Goal: Task Accomplishment & Management: Complete application form

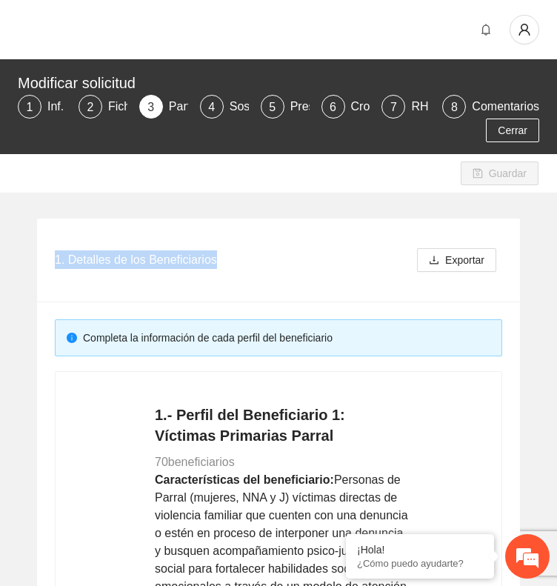
drag, startPoint x: 218, startPoint y: 261, endPoint x: 42, endPoint y: 265, distance: 175.5
click at [42, 265] on div "1. Detalles de los Beneficiarios Exportar" at bounding box center [278, 260] width 483 height 84
copy div "1. Detalles de los Beneficiarios"
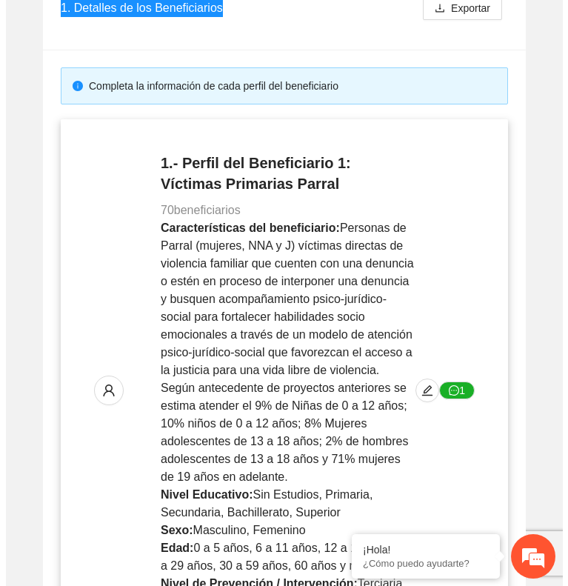
scroll to position [255, 0]
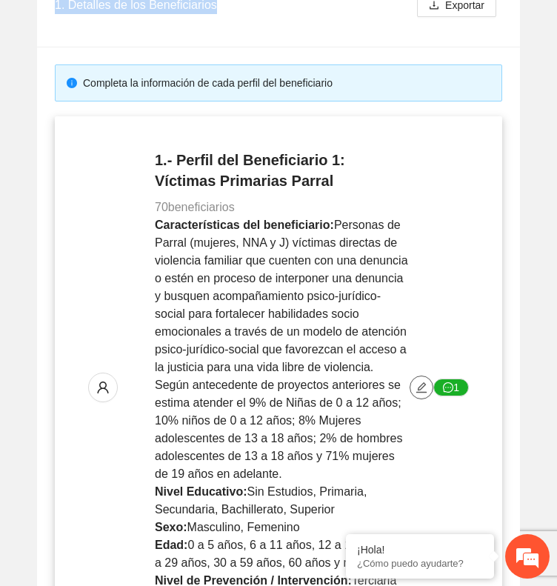
click at [426, 386] on icon "edit" at bounding box center [421, 387] width 12 height 12
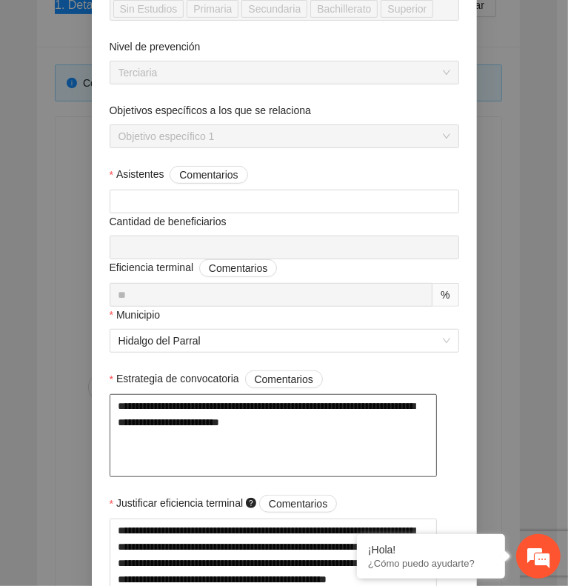
scroll to position [397, 0]
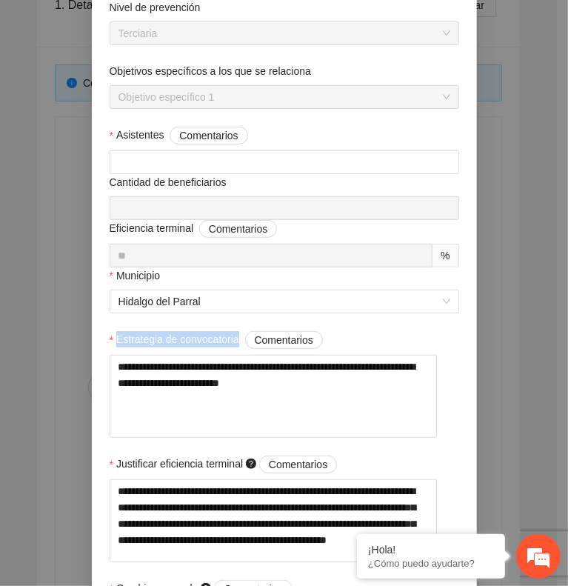
drag, startPoint x: 110, startPoint y: 333, endPoint x: 230, endPoint y: 336, distance: 120.7
click at [230, 336] on label "Estrategia de convocatoria Comentarios" at bounding box center [216, 340] width 213 height 18
copy span "Estrategia de convocatoria"
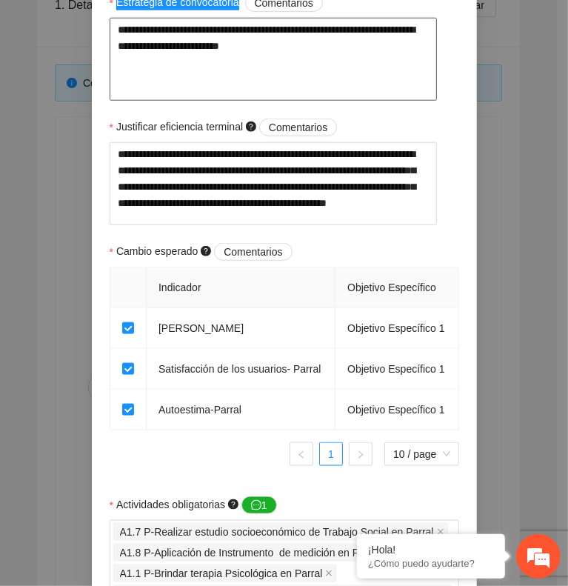
scroll to position [737, 0]
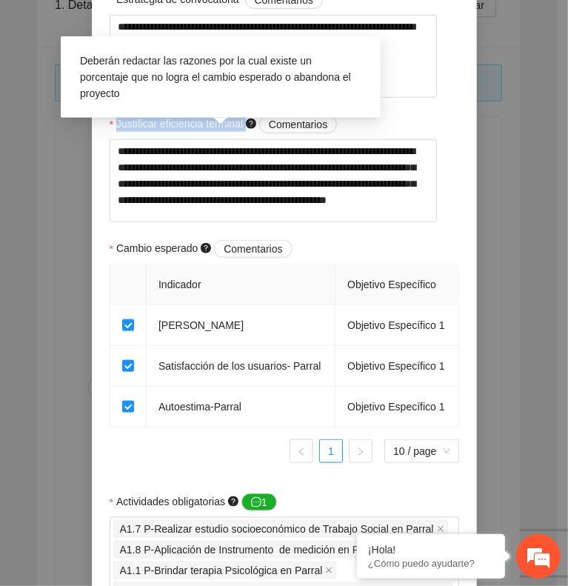
drag, startPoint x: 110, startPoint y: 126, endPoint x: 240, endPoint y: 120, distance: 130.4
click at [240, 120] on label "Justificar eficiencia terminal Comentarios" at bounding box center [224, 124] width 228 height 18
copy span "Justificar eficiencia terminal"
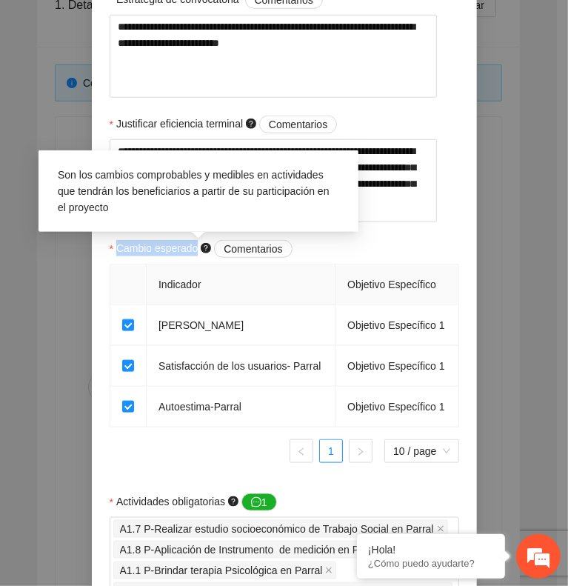
drag, startPoint x: 112, startPoint y: 254, endPoint x: 192, endPoint y: 252, distance: 80.0
click at [192, 252] on span "Cambio esperado Comentarios" at bounding box center [204, 249] width 176 height 18
copy span "Cambio esperado"
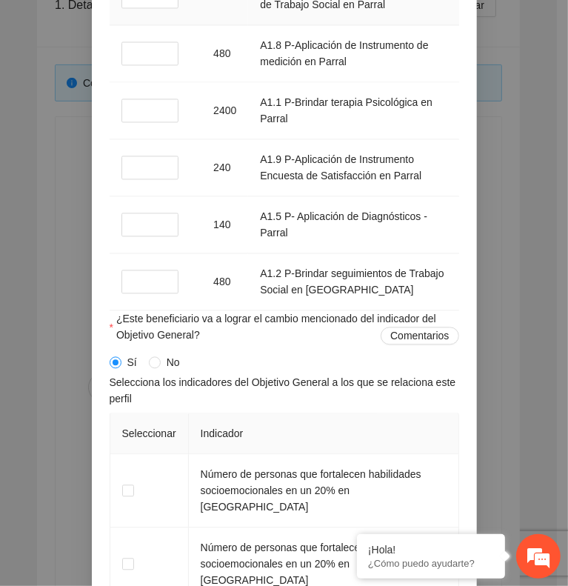
scroll to position [1506, 0]
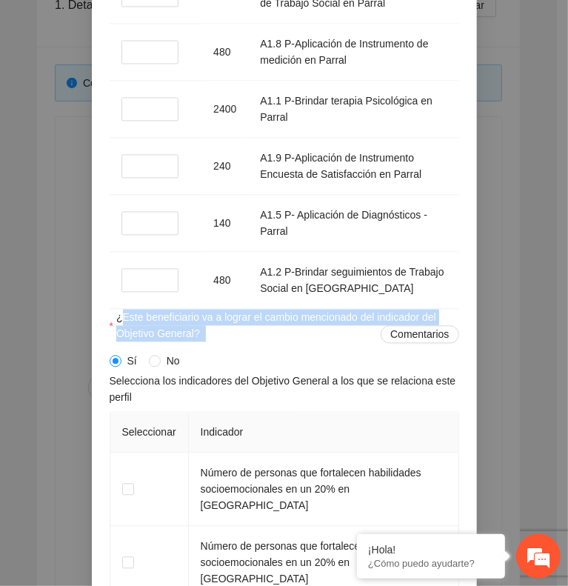
drag, startPoint x: 113, startPoint y: 336, endPoint x: 198, endPoint y: 352, distance: 86.5
click at [198, 343] on span "¿Este beneficiario va a lograr el cambio mencionado del indicador del Objetivo …" at bounding box center [287, 326] width 343 height 34
copy span "¿Este beneficiario va a lograr el cambio mencionado del indicador del Objetivo …"
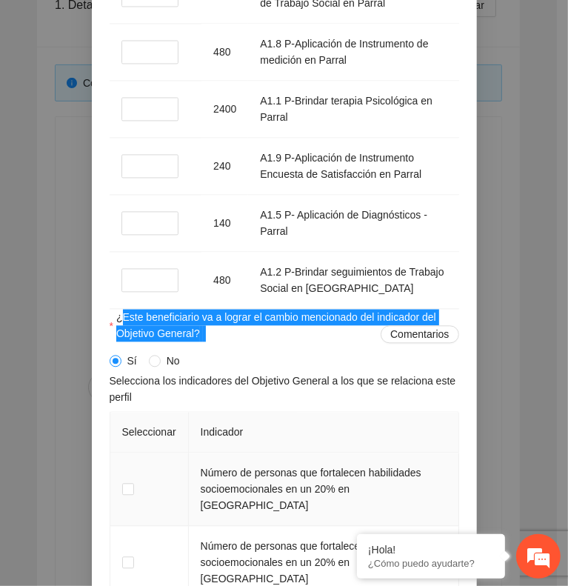
scroll to position [1627, 0]
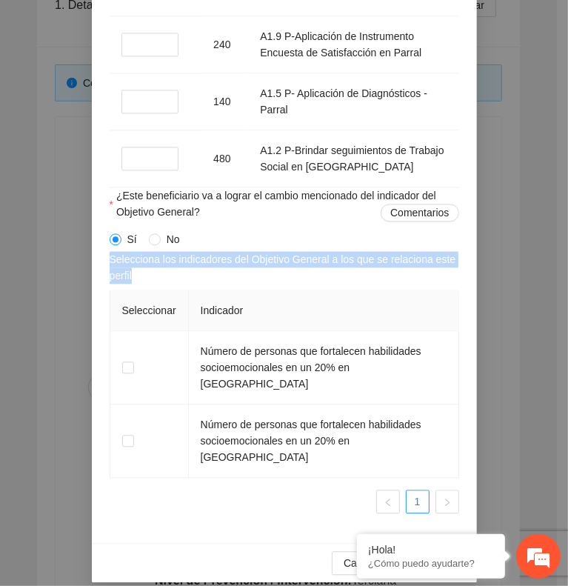
drag, startPoint x: 143, startPoint y: 294, endPoint x: 99, endPoint y: 283, distance: 45.1
copy span "Selecciona los indicadores del Objetivo General a los que se relaciona este per…"
click at [344, 554] on span "Cancelar" at bounding box center [364, 562] width 41 height 16
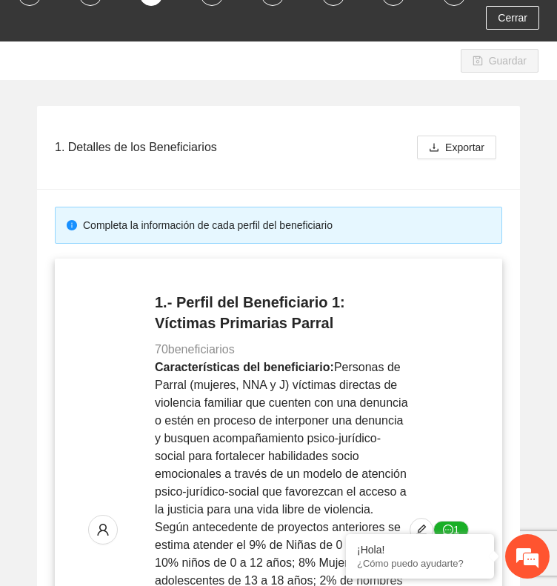
scroll to position [0, 0]
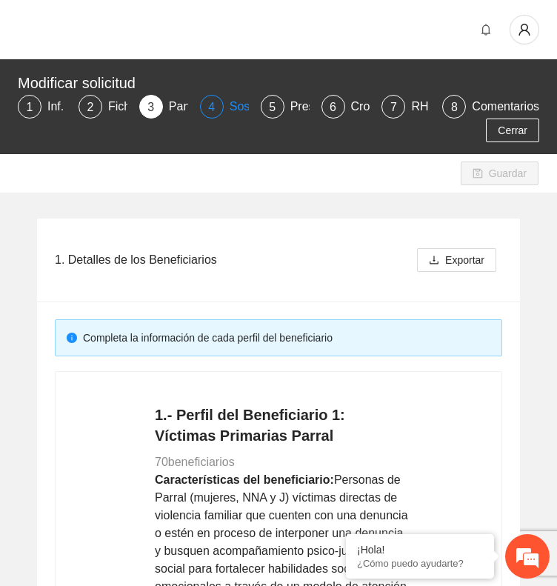
click at [228, 104] on div "4 Sostenibilidad" at bounding box center [224, 107] width 49 height 24
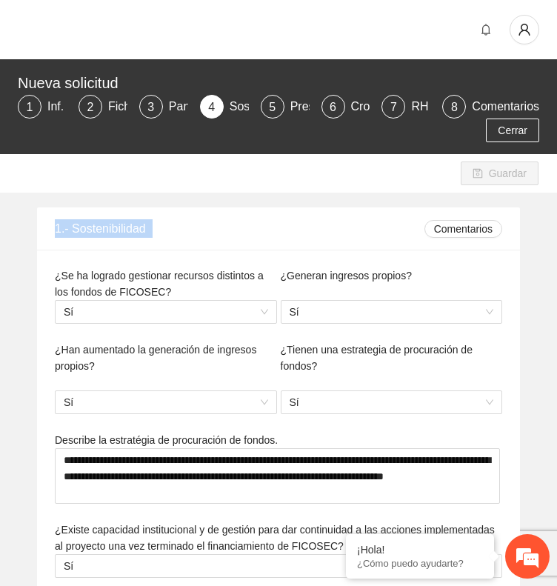
drag, startPoint x: 155, startPoint y: 229, endPoint x: 39, endPoint y: 238, distance: 115.8
click at [39, 238] on div "1.- Sostenibilidad Comentarios" at bounding box center [278, 228] width 483 height 43
copy span "1.- Sostenibilidad"
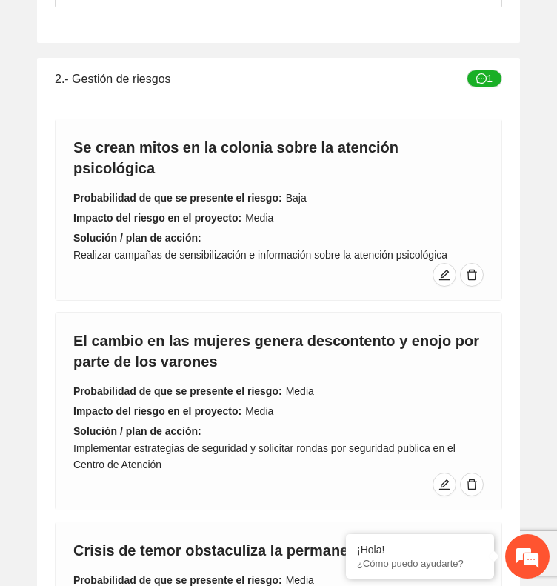
scroll to position [1031, 0]
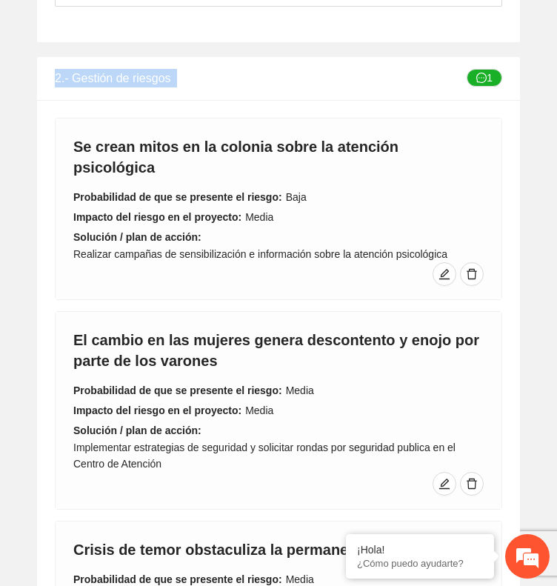
drag, startPoint x: 180, startPoint y: 84, endPoint x: 50, endPoint y: 85, distance: 129.6
click at [50, 85] on div "2.- Gestión de riesgos 1" at bounding box center [278, 78] width 483 height 43
copy span "2.- Gestión de riesgos"
type textarea "**********"
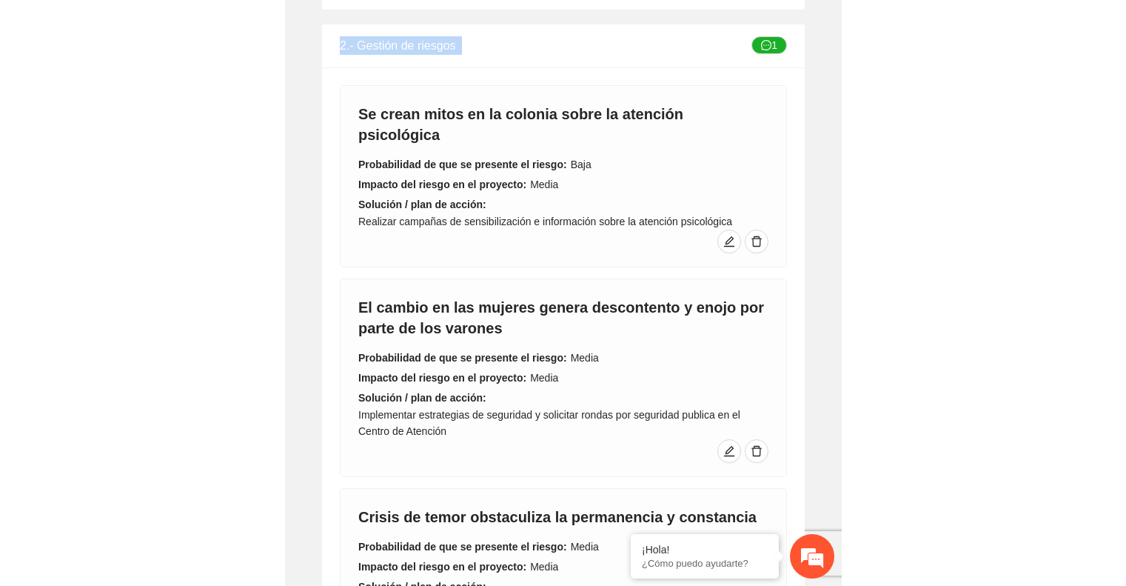
scroll to position [934, 0]
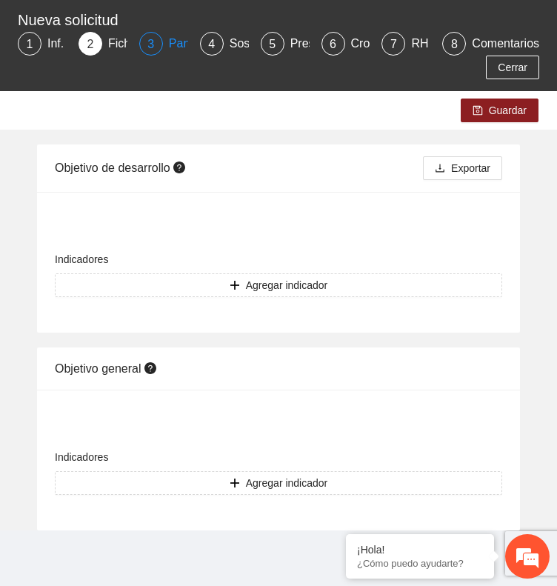
click at [175, 44] on div "Participantes" at bounding box center [209, 44] width 81 height 24
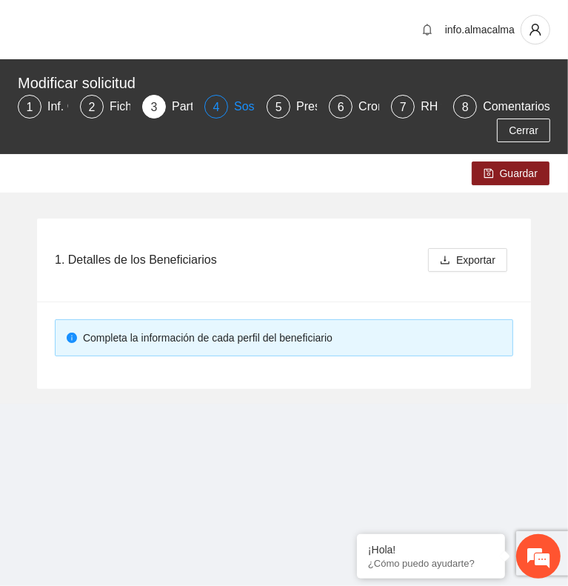
click at [240, 107] on div "Sostenibilidad" at bounding box center [277, 107] width 86 height 24
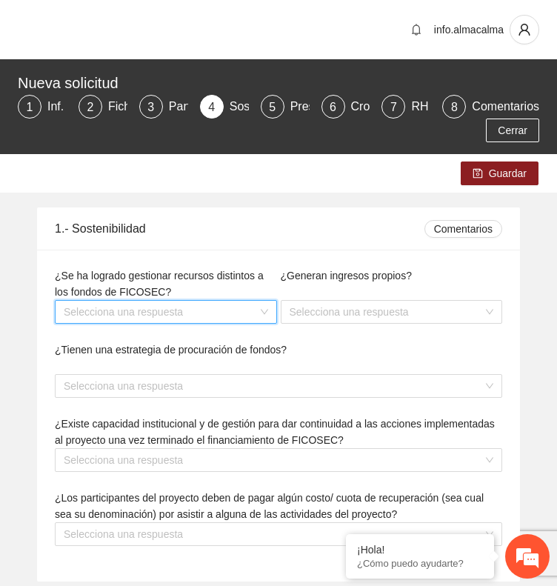
click at [150, 316] on input "search" at bounding box center [161, 312] width 194 height 22
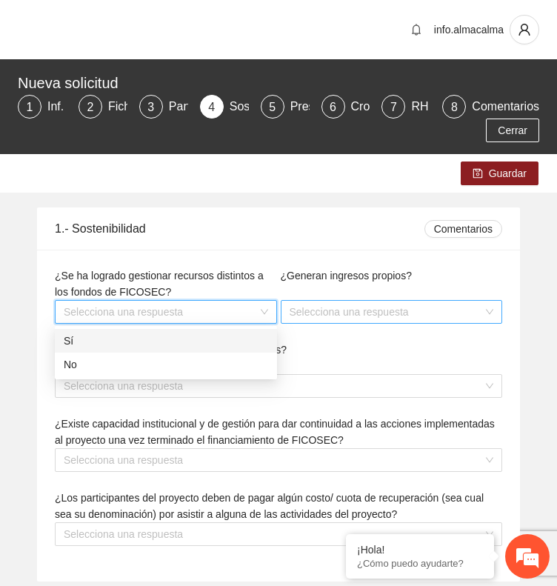
click at [337, 310] on input "search" at bounding box center [386, 312] width 194 height 22
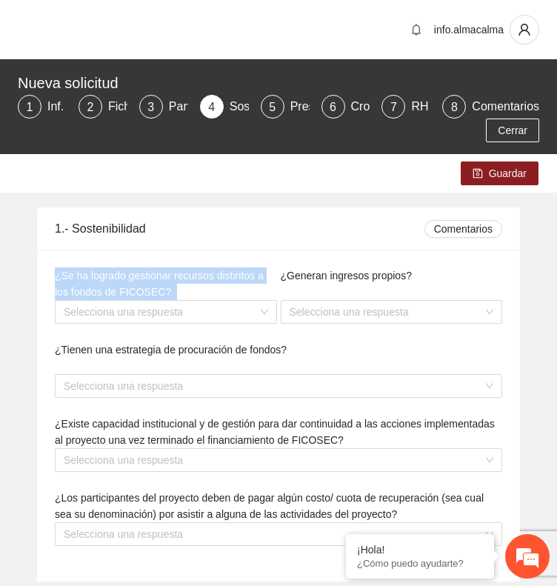
drag, startPoint x: 157, startPoint y: 289, endPoint x: 53, endPoint y: 277, distance: 104.4
click at [53, 277] on div "¿Se ha logrado gestionar recursos distintos a los fondos de FICOSEC? Selecciona…" at bounding box center [166, 304] width 226 height 74
copy span "¿Se ha logrado gestionar recursos distintos a los fondos de FICOSEC?"
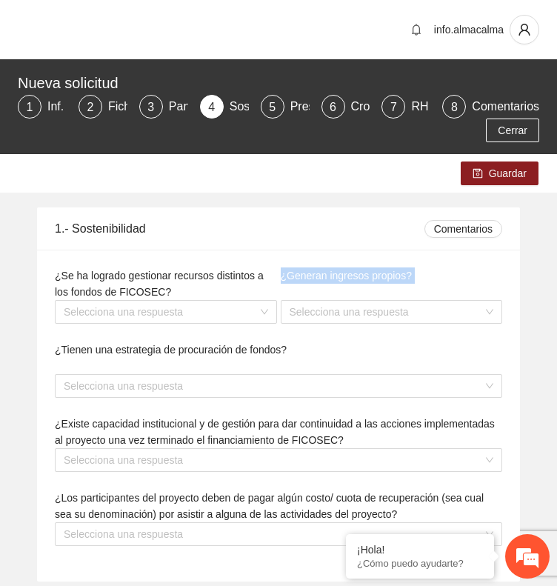
drag, startPoint x: 410, startPoint y: 275, endPoint x: 281, endPoint y: 278, distance: 128.9
click at [281, 278] on span "¿Generan ingresos propios?" at bounding box center [349, 275] width 137 height 12
copy span "¿Generan ingresos propios?"
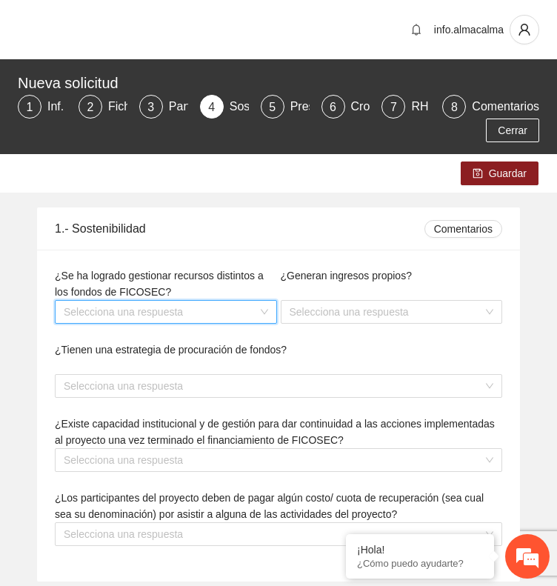
click at [216, 312] on input "search" at bounding box center [161, 312] width 194 height 22
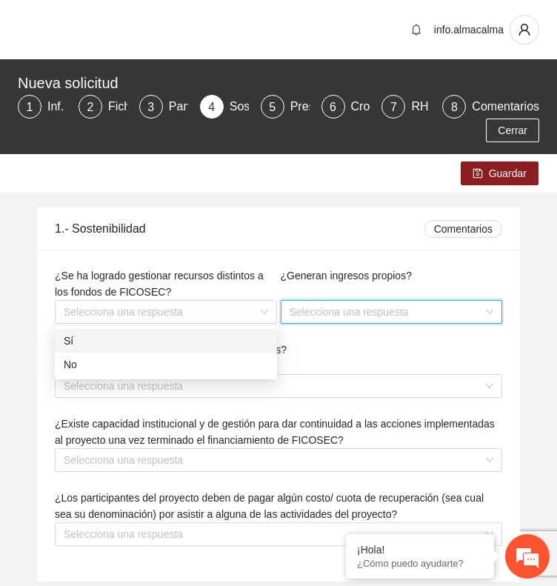
click at [326, 312] on input "search" at bounding box center [386, 312] width 194 height 22
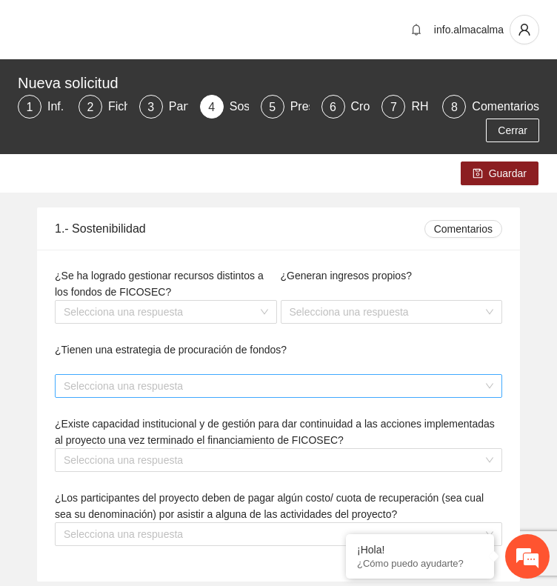
click at [298, 385] on input "search" at bounding box center [273, 386] width 419 height 22
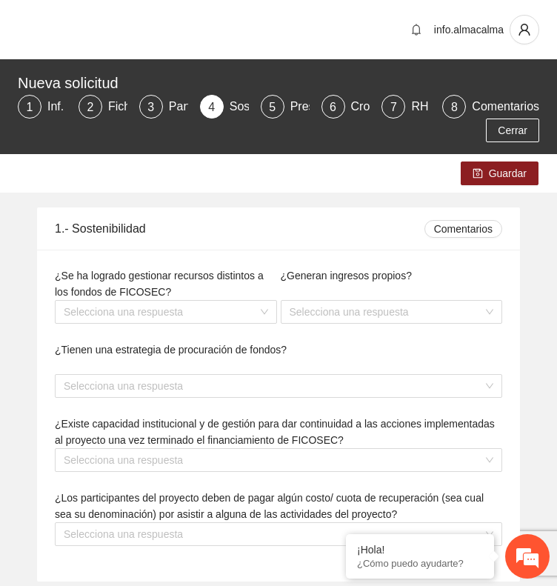
click at [298, 358] on div "¿Tienen una estrategia de procuración de fondos? Selecciona una respuesta" at bounding box center [278, 378] width 451 height 74
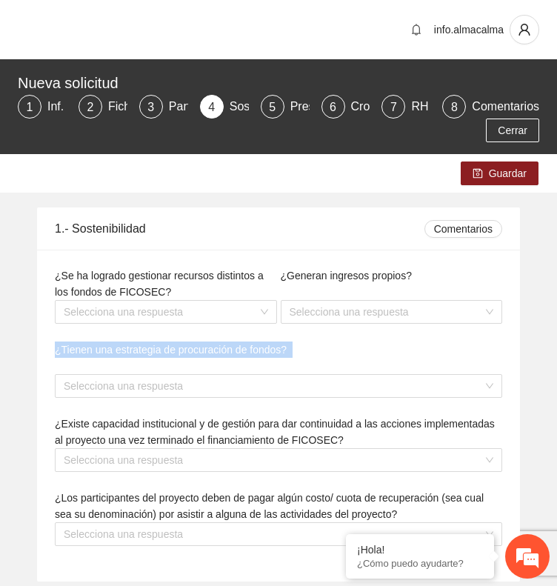
drag, startPoint x: 289, startPoint y: 348, endPoint x: 44, endPoint y: 346, distance: 244.3
click at [44, 346] on div "¿Se ha logrado gestionar recursos distintos a los fondos de FICOSEC? Selecciona…" at bounding box center [278, 415] width 483 height 332
copy span "¿Tienen una estrategia de procuración de fondos?"
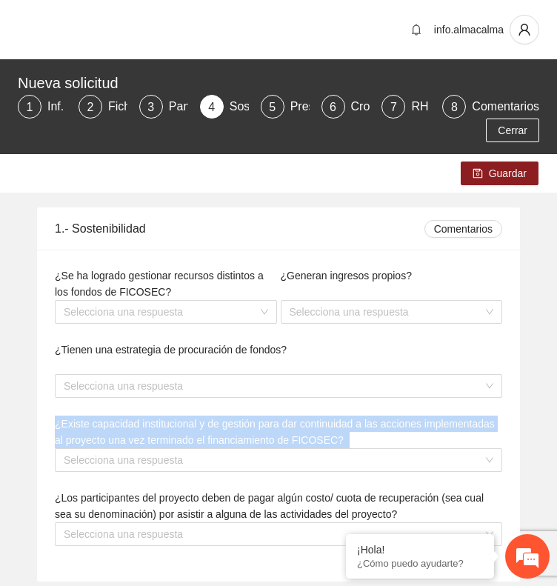
drag, startPoint x: 56, startPoint y: 426, endPoint x: 344, endPoint y: 441, distance: 287.6
click at [344, 441] on div "¿Existe capacidad institucional y de gestión para dar continuidad a las accione…" at bounding box center [278, 452] width 451 height 74
copy span "¿Existe capacidad institucional y de gestión para dar continuidad a las accione…"
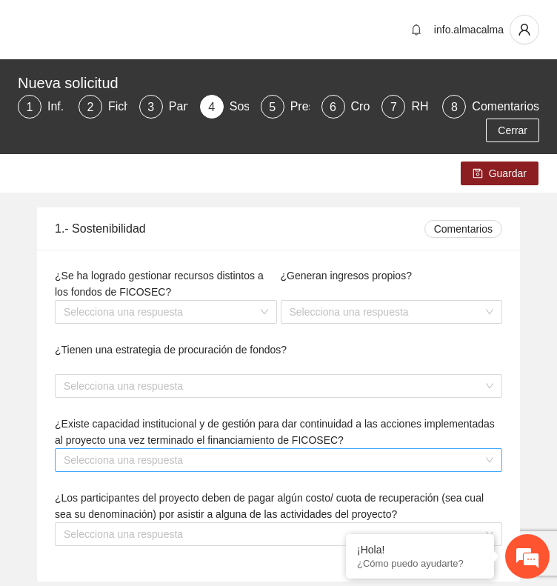
click at [141, 460] on input "search" at bounding box center [273, 460] width 419 height 22
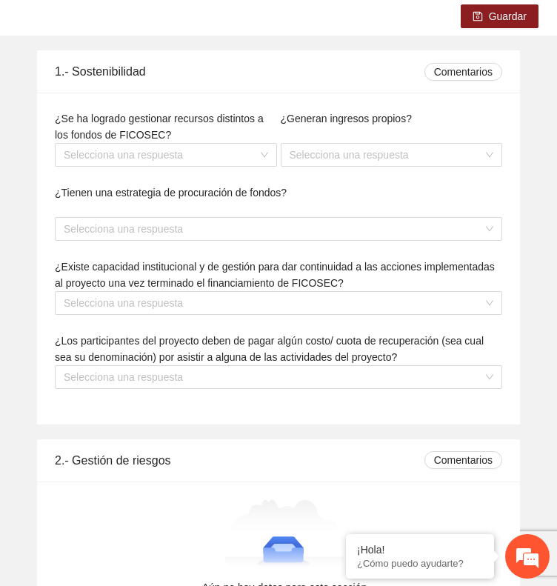
scroll to position [180, 0]
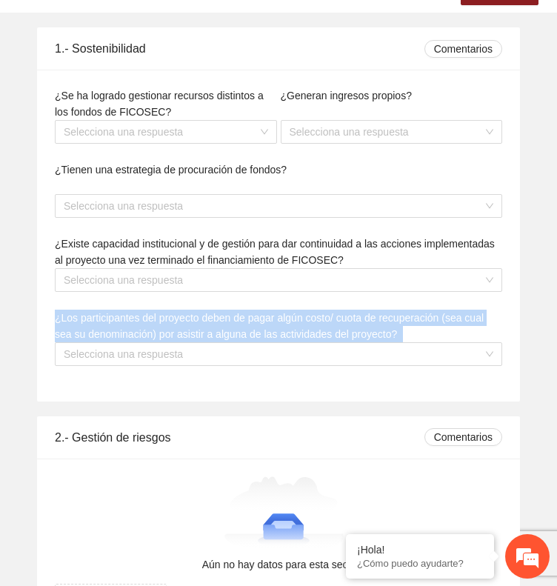
drag, startPoint x: 380, startPoint y: 330, endPoint x: 45, endPoint y: 316, distance: 334.9
click at [45, 316] on div "¿Se ha logrado gestionar recursos distintos a los fondos de FICOSEC? Selecciona…" at bounding box center [278, 236] width 483 height 332
copy span "¿Los participantes del proyecto deben de pagar algún costo/ cuota de recuperaci…"
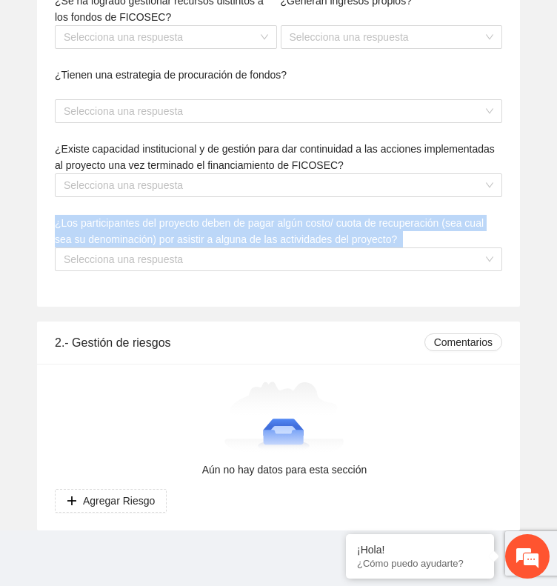
scroll to position [227, 0]
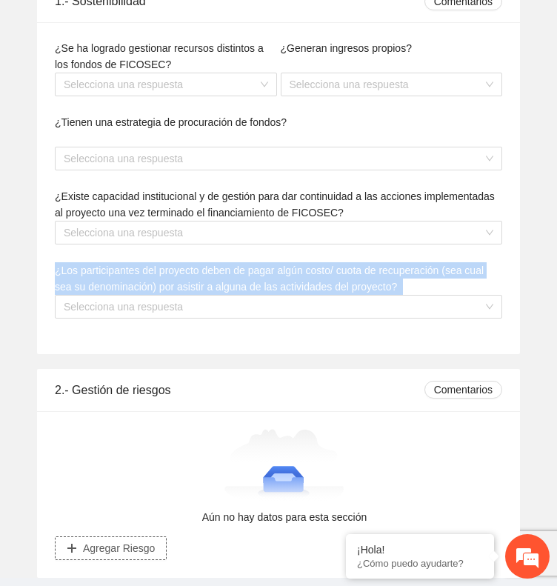
click at [138, 549] on span "Agregar Riesgo" at bounding box center [119, 548] width 72 height 16
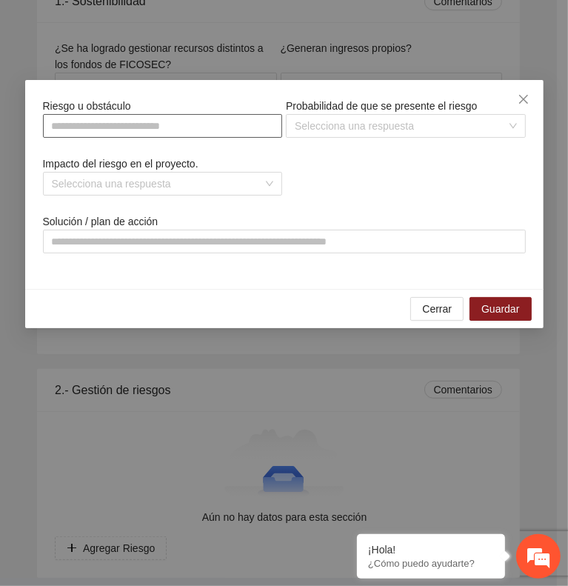
click at [190, 123] on input "text" at bounding box center [163, 126] width 240 height 24
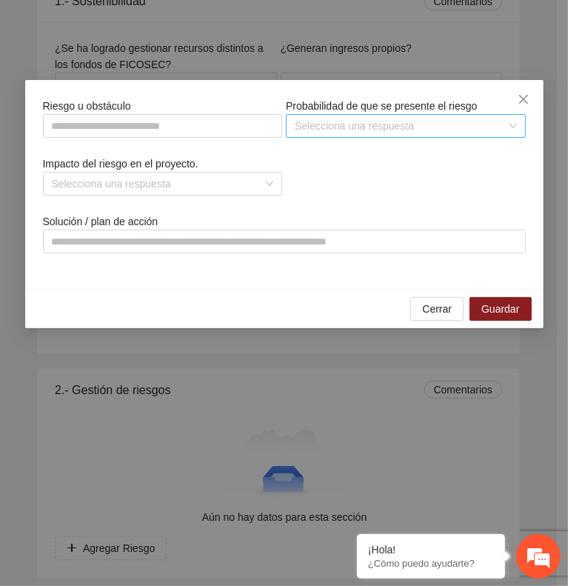
click at [324, 115] on input "search" at bounding box center [401, 126] width 212 height 22
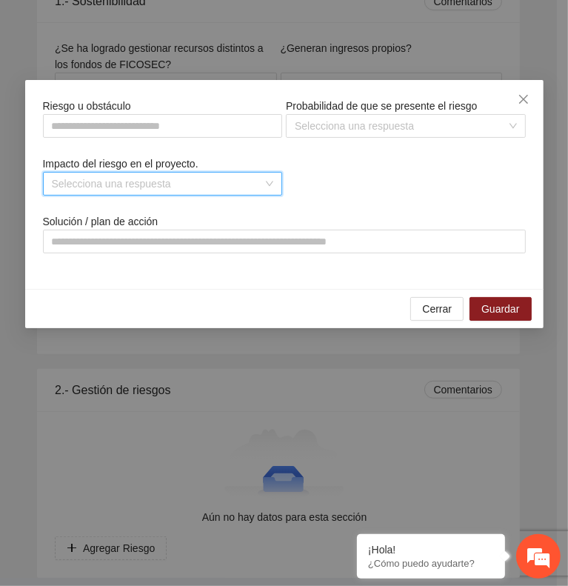
click at [172, 172] on div "Selecciona una respuesta" at bounding box center [163, 184] width 240 height 24
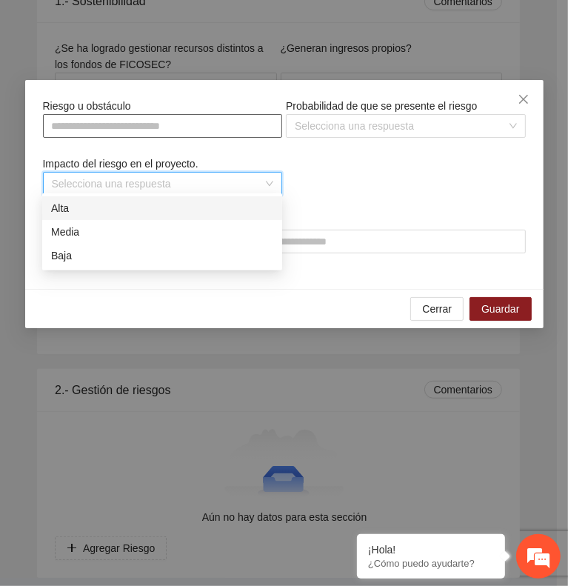
click at [199, 121] on input "text" at bounding box center [163, 126] width 240 height 24
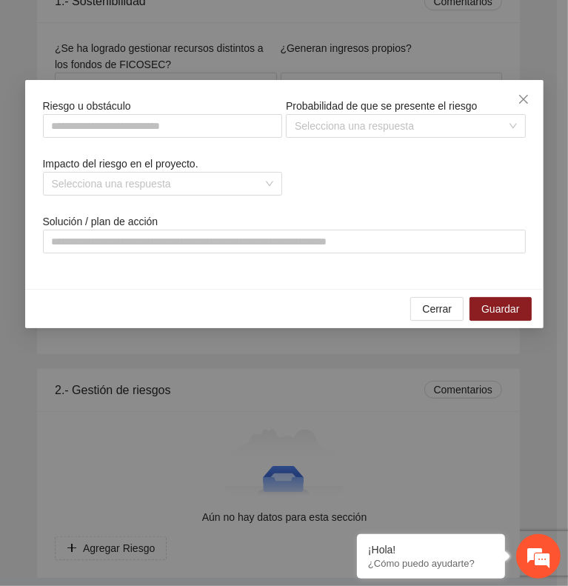
click at [346, 168] on div "Riesgo u obstáculo Probabilidad de que se presente el riesgo Selecciona una res…" at bounding box center [284, 184] width 486 height 173
drag, startPoint x: 135, startPoint y: 98, endPoint x: 36, endPoint y: 104, distance: 99.4
click at [36, 104] on div "Riesgo u obstáculo Probabilidad de que se presente el riesgo Selecciona una res…" at bounding box center [284, 184] width 518 height 209
copy span "Riesgo u obstáculo"
click at [500, 124] on input "search" at bounding box center [401, 126] width 212 height 22
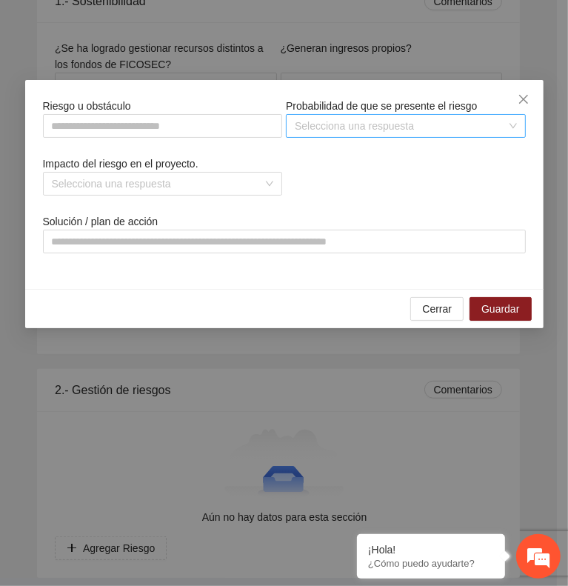
click at [450, 124] on input "search" at bounding box center [401, 126] width 212 height 22
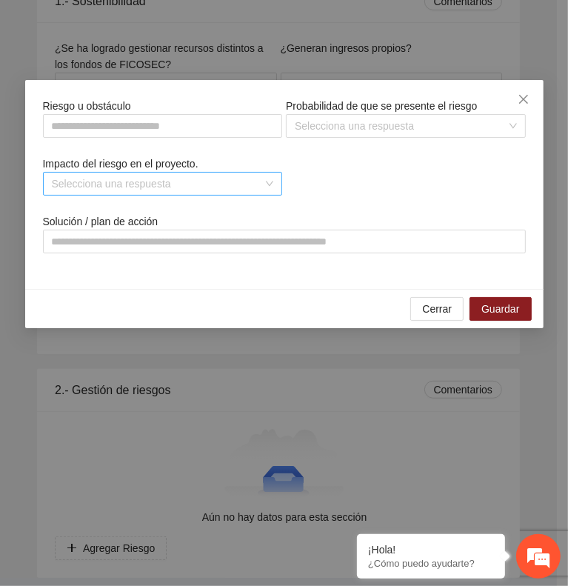
click at [232, 178] on input "search" at bounding box center [158, 183] width 212 height 22
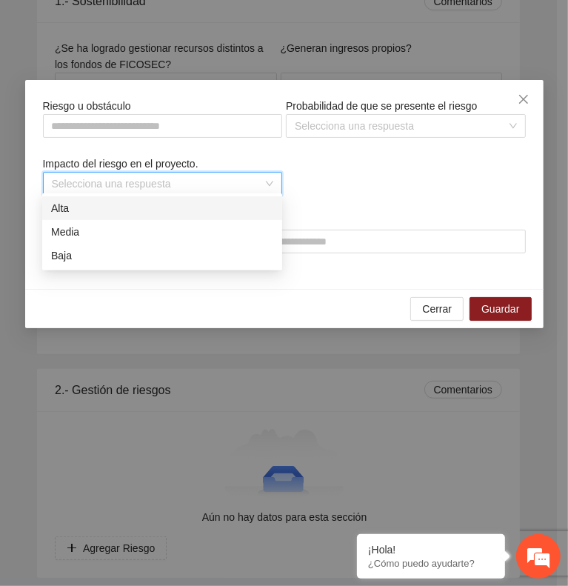
click at [375, 192] on div "Riesgo u obstáculo Probabilidad de que se presente el riesgo Selecciona una res…" at bounding box center [284, 184] width 486 height 173
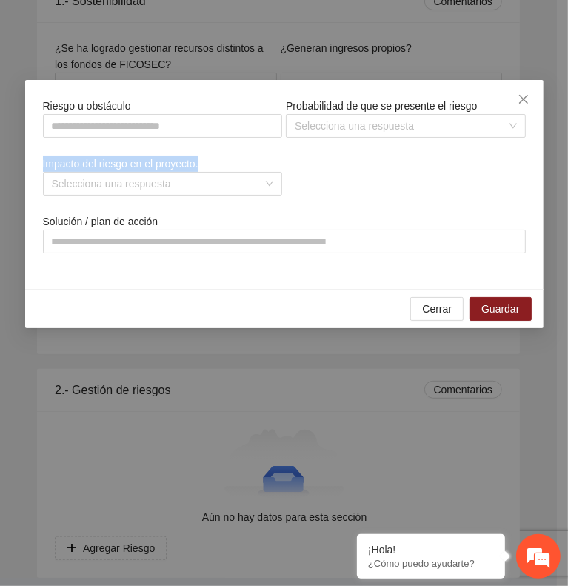
drag, startPoint x: 198, startPoint y: 156, endPoint x: 21, endPoint y: 158, distance: 177.7
click at [21, 158] on div "Riesgo u obstáculo Probabilidad de que se presente el riesgo Selecciona una res…" at bounding box center [284, 293] width 568 height 586
copy span "Impacto del riesgo en el proyecto."
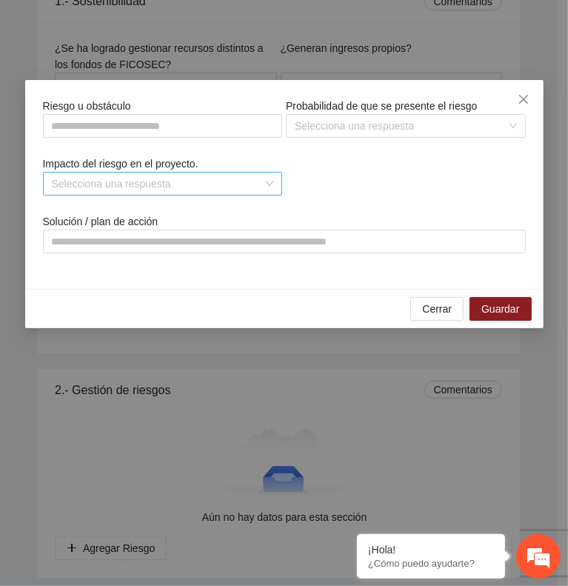
click at [258, 181] on input "search" at bounding box center [158, 183] width 212 height 22
click at [369, 186] on div "Riesgo u obstáculo Probabilidad de que se presente el riesgo Selecciona una res…" at bounding box center [284, 184] width 486 height 173
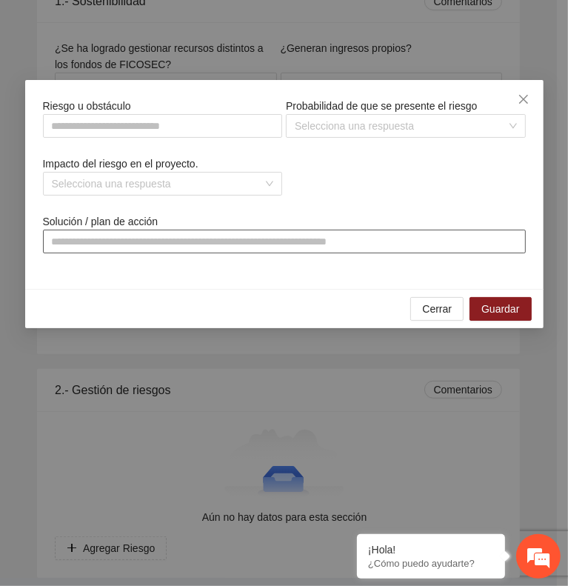
click at [172, 238] on input "text" at bounding box center [284, 241] width 483 height 24
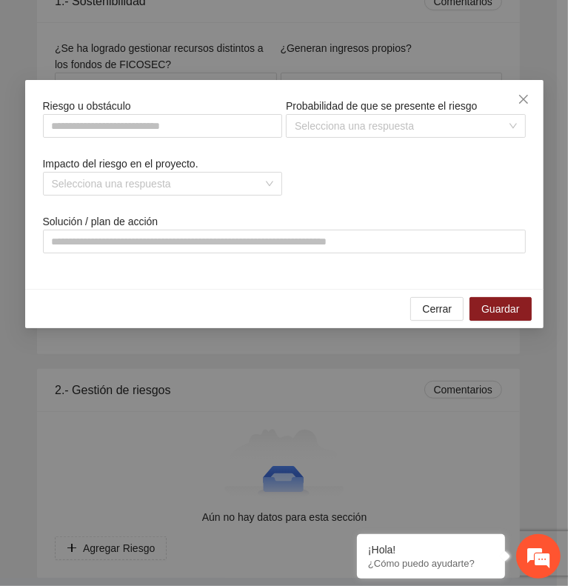
drag, startPoint x: 164, startPoint y: 215, endPoint x: 31, endPoint y: 226, distance: 133.7
click at [31, 226] on div "Riesgo u obstáculo Probabilidad de que se presente el riesgo Selecciona una res…" at bounding box center [284, 184] width 518 height 209
drag, startPoint x: 40, startPoint y: 212, endPoint x: 175, endPoint y: 207, distance: 134.9
click at [175, 213] on div "Solución / plan de acción" at bounding box center [284, 242] width 486 height 58
copy span "Solución / plan de acción"
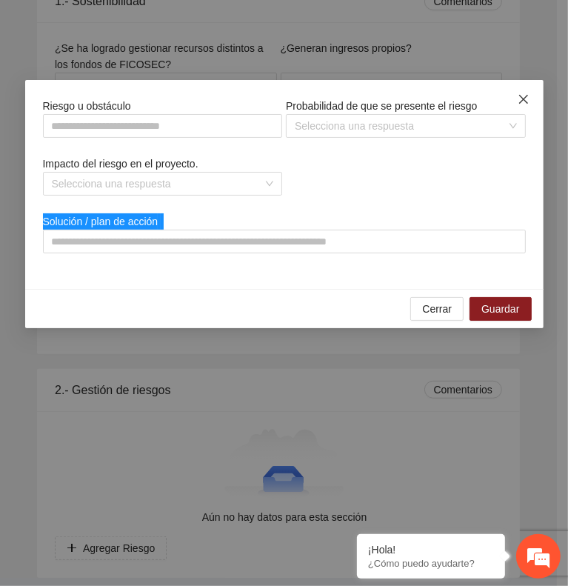
click at [529, 93] on icon "close" at bounding box center [523, 99] width 12 height 12
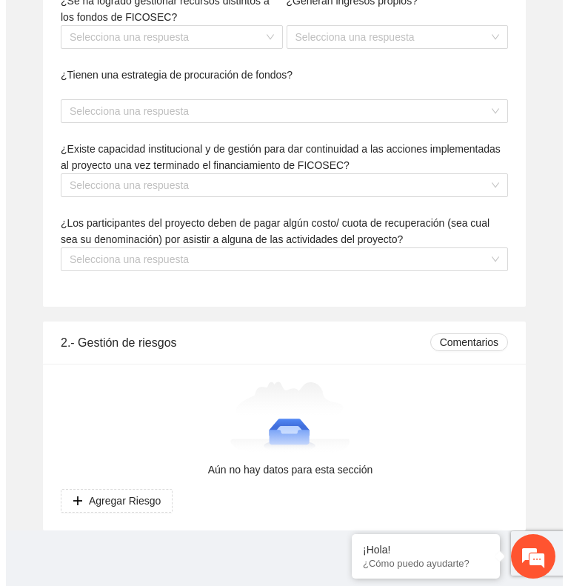
scroll to position [0, 0]
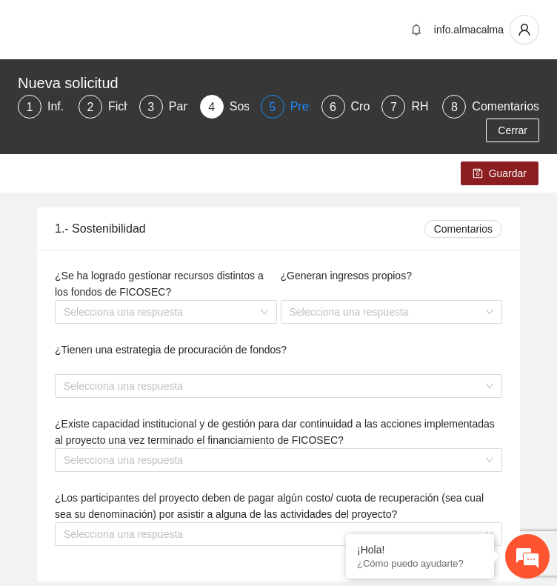
click at [294, 107] on div "Presupuesto" at bounding box center [329, 107] width 78 height 24
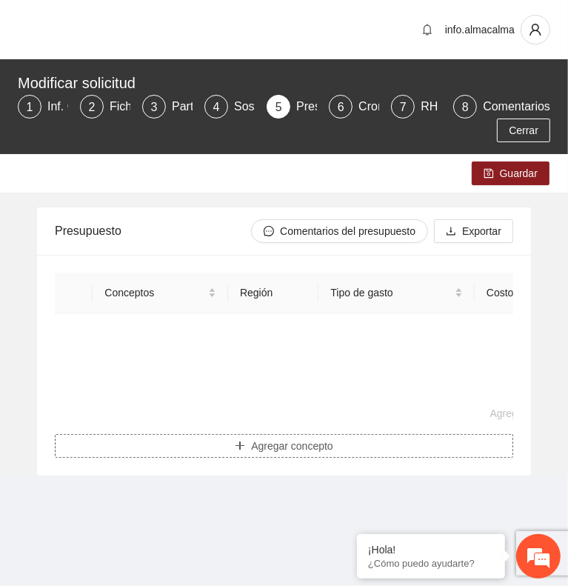
click at [313, 454] on span "Agregar concepto" at bounding box center [292, 446] width 82 height 16
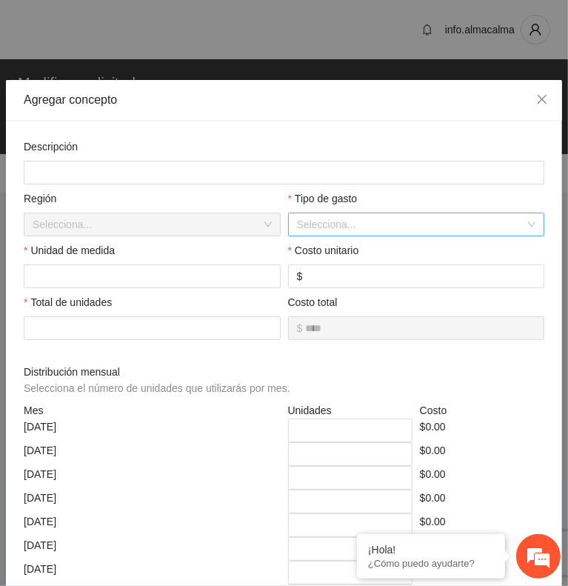
click at [469, 224] on input "search" at bounding box center [411, 224] width 229 height 22
click at [397, 219] on input "search" at bounding box center [411, 224] width 229 height 22
click at [349, 215] on input "search" at bounding box center [411, 224] width 229 height 22
click at [384, 218] on input "search" at bounding box center [411, 224] width 229 height 22
click at [358, 213] on input "search" at bounding box center [411, 224] width 229 height 22
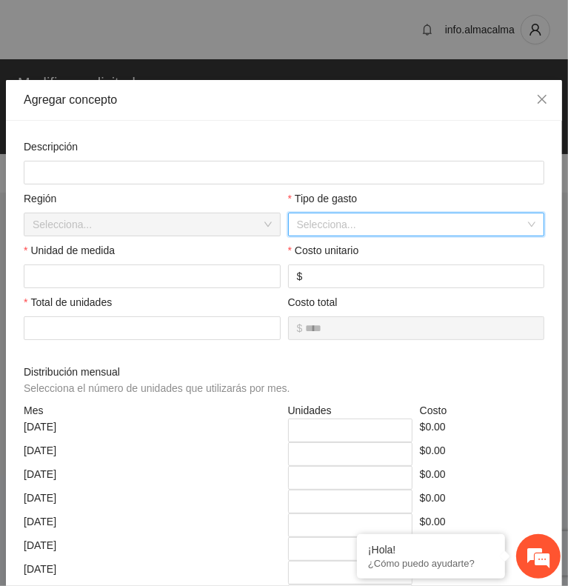
click at [358, 213] on input "search" at bounding box center [411, 224] width 229 height 22
click at [389, 213] on input "search" at bounding box center [411, 224] width 229 height 22
click at [339, 225] on input "search" at bounding box center [411, 224] width 229 height 22
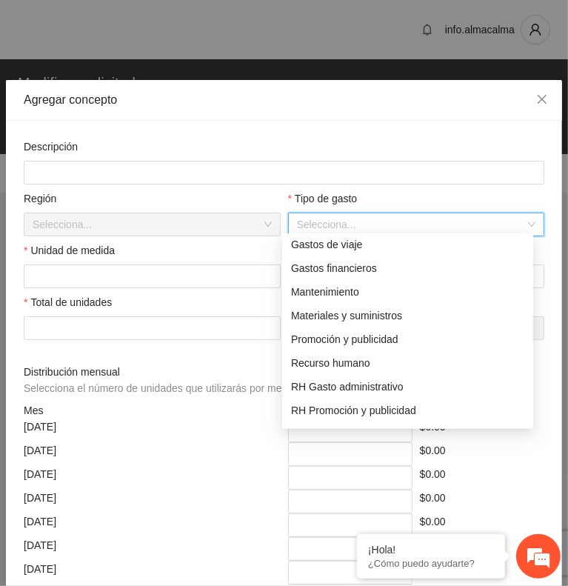
scroll to position [123, 0]
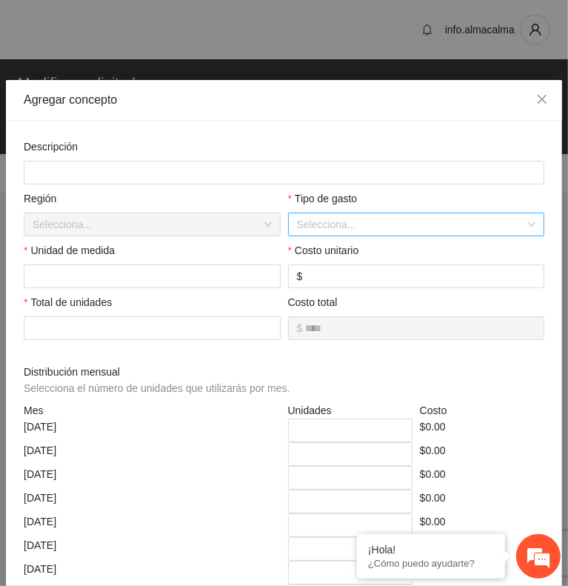
click at [445, 223] on input "search" at bounding box center [411, 224] width 229 height 22
click at [447, 218] on input "search" at bounding box center [411, 224] width 229 height 22
click at [375, 213] on input "search" at bounding box center [411, 224] width 229 height 22
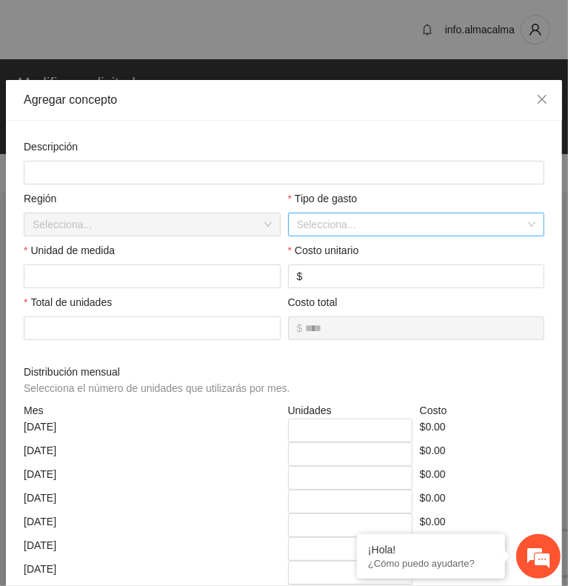
click at [386, 229] on input "search" at bounding box center [411, 224] width 229 height 22
click at [341, 222] on input "search" at bounding box center [411, 224] width 229 height 22
click at [416, 224] on input "search" at bounding box center [411, 224] width 229 height 22
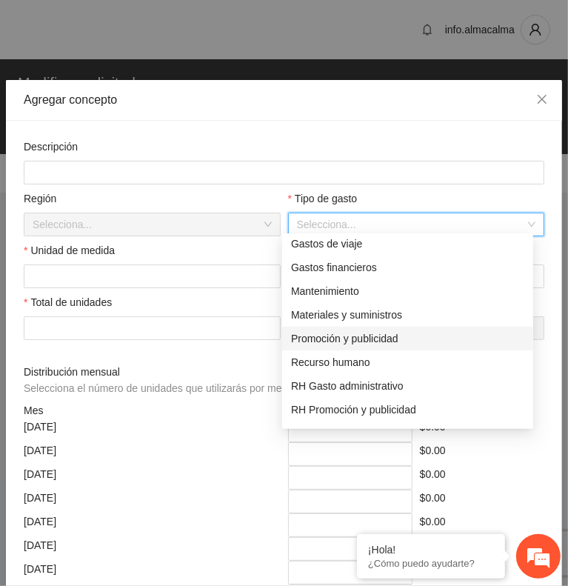
scroll to position [142, 0]
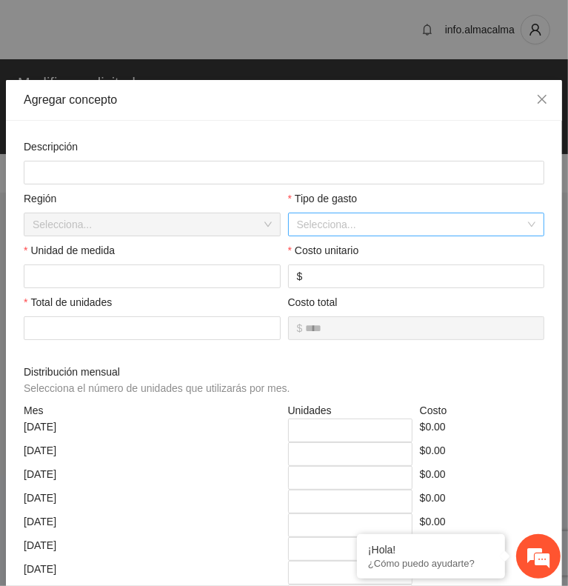
click at [400, 220] on input "search" at bounding box center [411, 224] width 229 height 22
click at [367, 225] on input "search" at bounding box center [411, 224] width 229 height 22
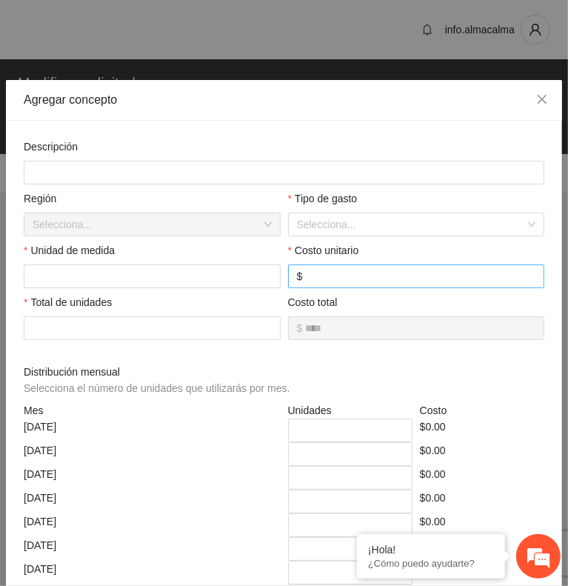
click at [395, 270] on input "number" at bounding box center [420, 276] width 230 height 16
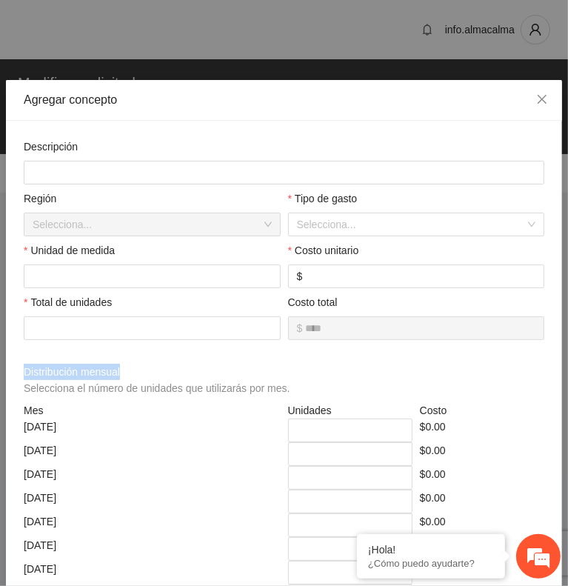
drag, startPoint x: 127, startPoint y: 366, endPoint x: 23, endPoint y: 367, distance: 104.4
copy span "Distribución mensual"
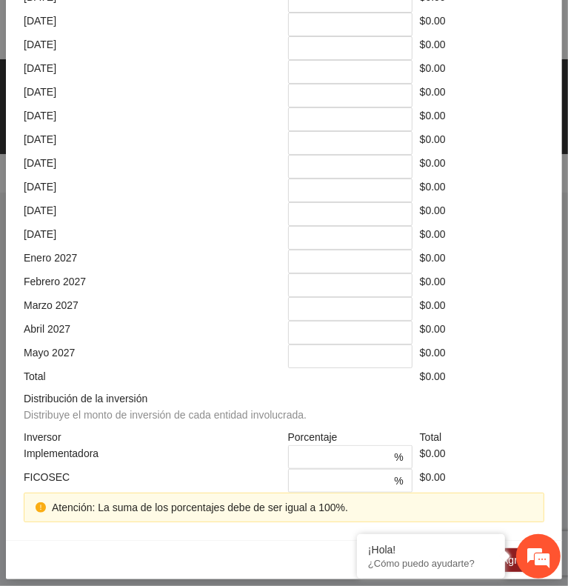
scroll to position [0, 0]
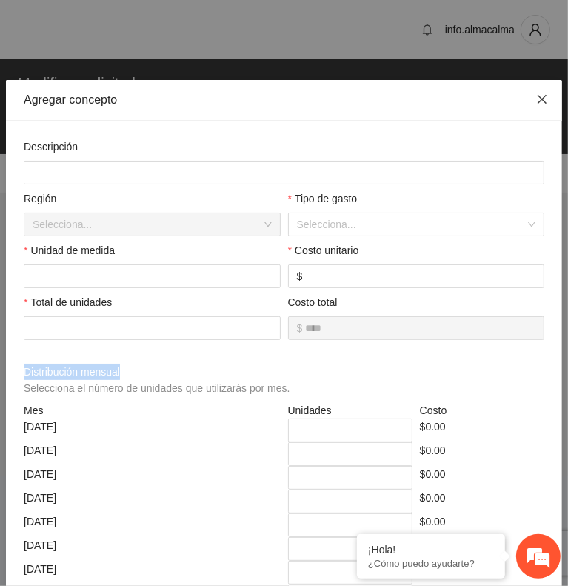
click at [522, 97] on span "Close" at bounding box center [542, 100] width 40 height 40
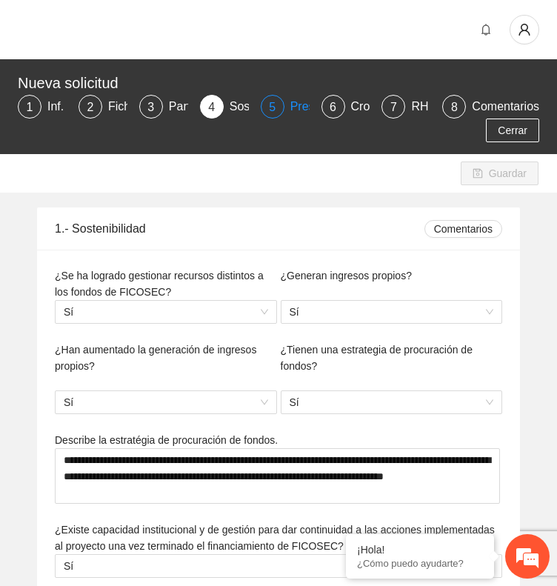
click at [302, 109] on div "Presupuesto" at bounding box center [329, 107] width 78 height 24
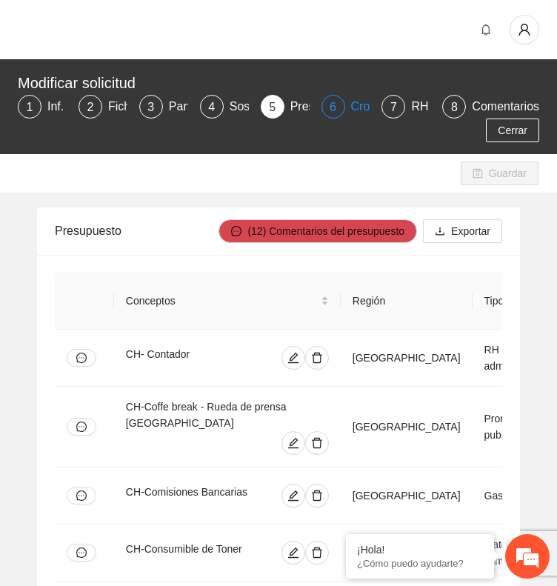
click at [358, 106] on div "Cronograma" at bounding box center [390, 107] width 78 height 24
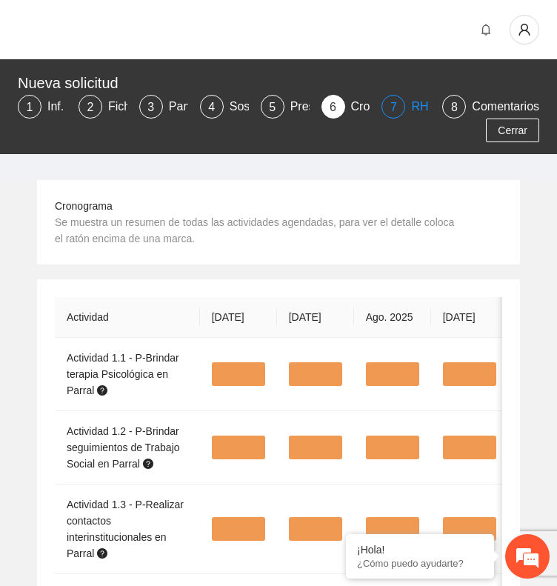
click at [418, 104] on div "RH y Consultores" at bounding box center [463, 107] width 104 height 24
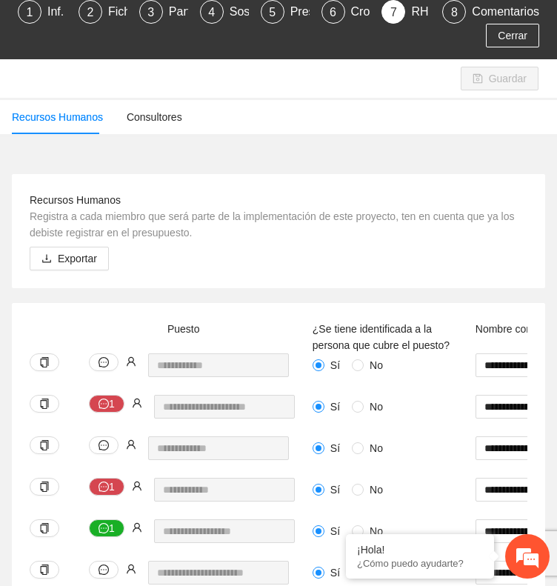
scroll to position [115, 0]
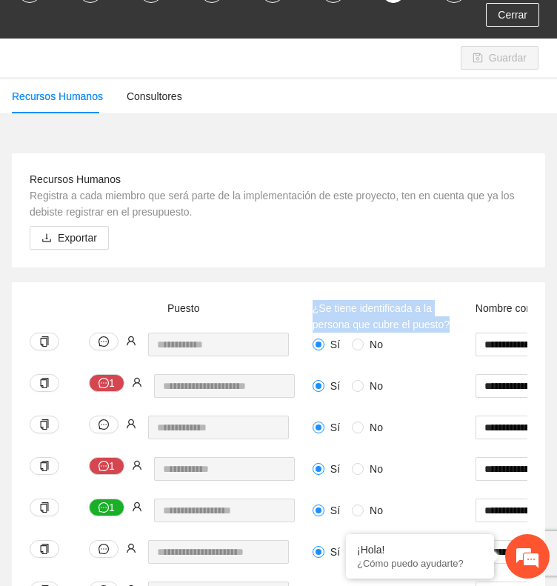
drag, startPoint x: 409, startPoint y: 326, endPoint x: 313, endPoint y: 307, distance: 97.3
click at [313, 307] on div "¿Se tiene identificada a la persona que cubre el puesto?" at bounding box center [390, 316] width 163 height 33
copy span "¿Se tiene identificada a la persona que cubre el puesto?"
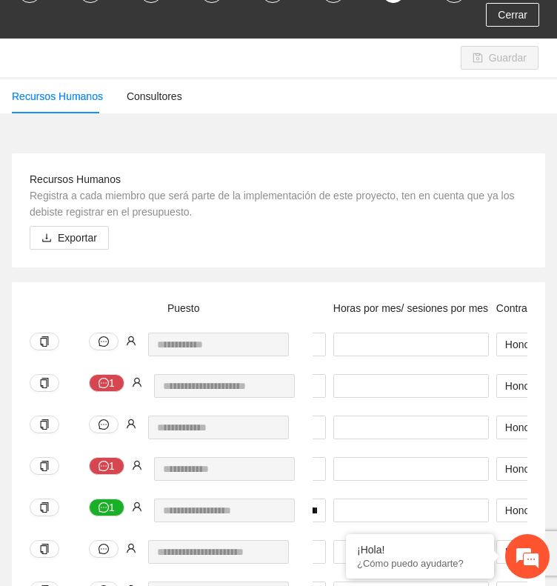
scroll to position [0, 366]
drag, startPoint x: 483, startPoint y: 308, endPoint x: 332, endPoint y: 307, distance: 151.0
click at [332, 307] on span "Horas por mes/ sesiones por mes" at bounding box center [409, 308] width 155 height 12
copy span "Horas por mes/ sesiones por mes"
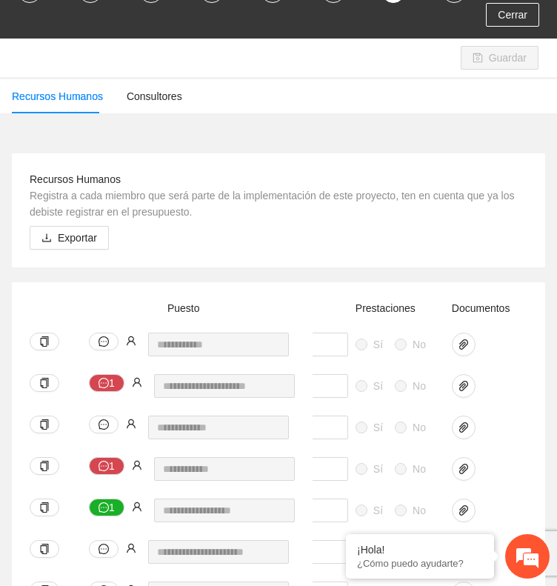
scroll to position [0, 1195]
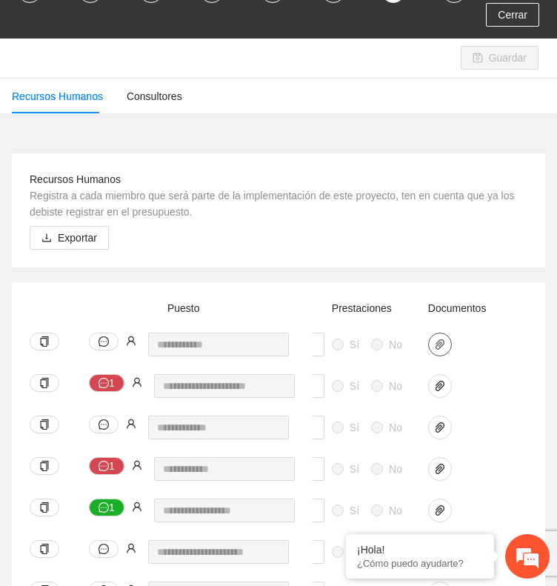
click at [441, 346] on icon "paper-clip" at bounding box center [439, 344] width 9 height 10
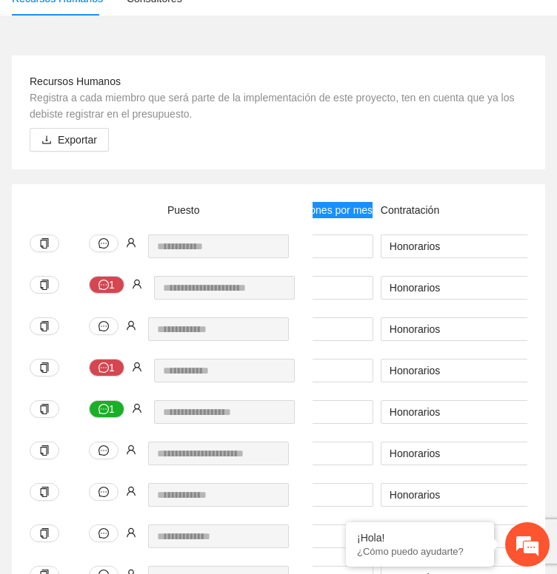
scroll to position [0, 481]
click at [453, 244] on span "Honorarios" at bounding box center [486, 246] width 197 height 22
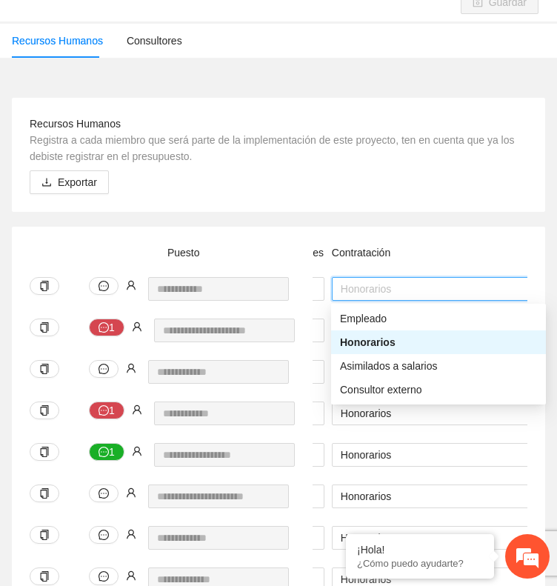
scroll to position [173, 0]
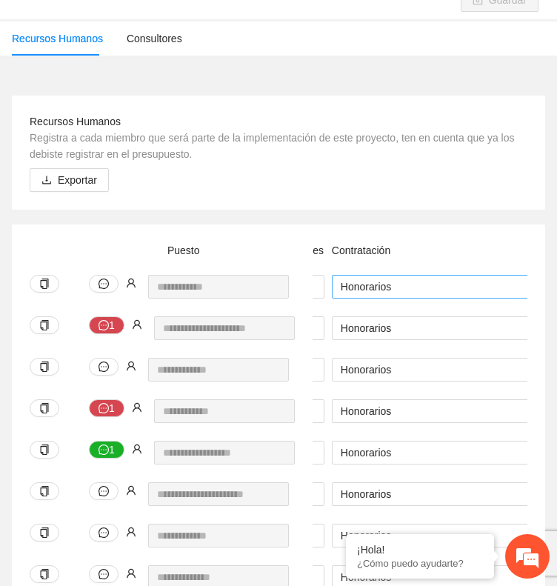
click at [474, 291] on span "Honorarios" at bounding box center [439, 286] width 197 height 22
click at [445, 289] on span "Honorarios" at bounding box center [439, 286] width 197 height 22
click at [461, 284] on span "Honorarios" at bounding box center [439, 286] width 197 height 22
click at [441, 285] on span "Honorarios" at bounding box center [439, 286] width 197 height 22
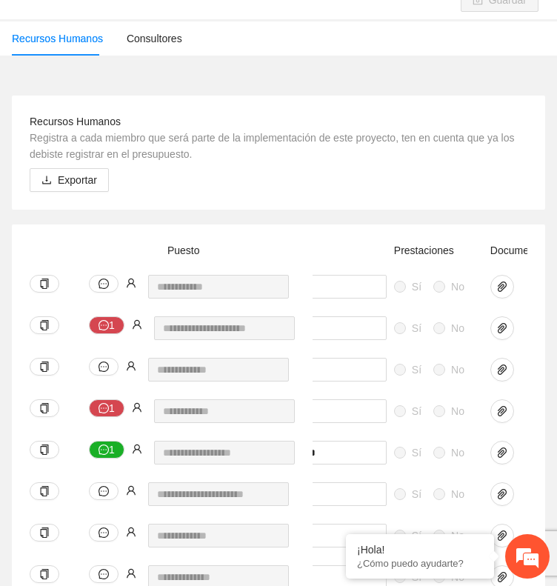
scroll to position [0, 1162]
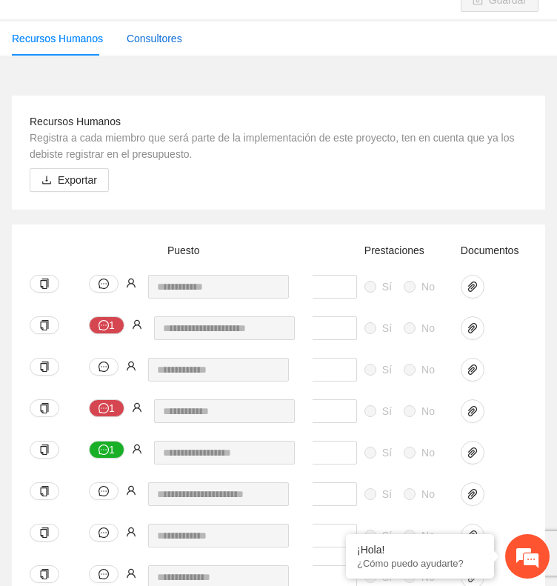
click at [154, 37] on div "Consultores" at bounding box center [155, 38] width 56 height 16
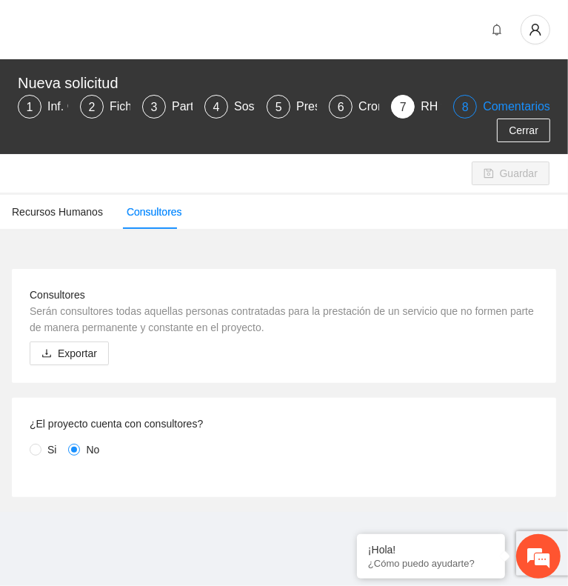
click at [472, 104] on div "8" at bounding box center [465, 107] width 24 height 24
